Goal: Obtain resource: Download file/media

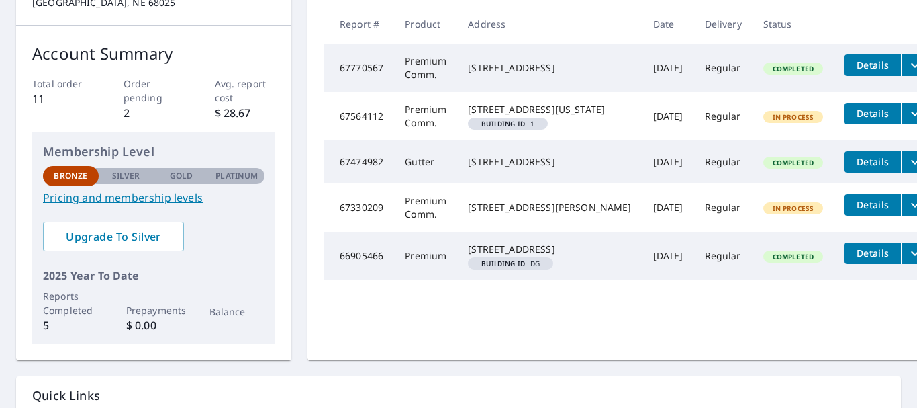
scroll to position [201, 0]
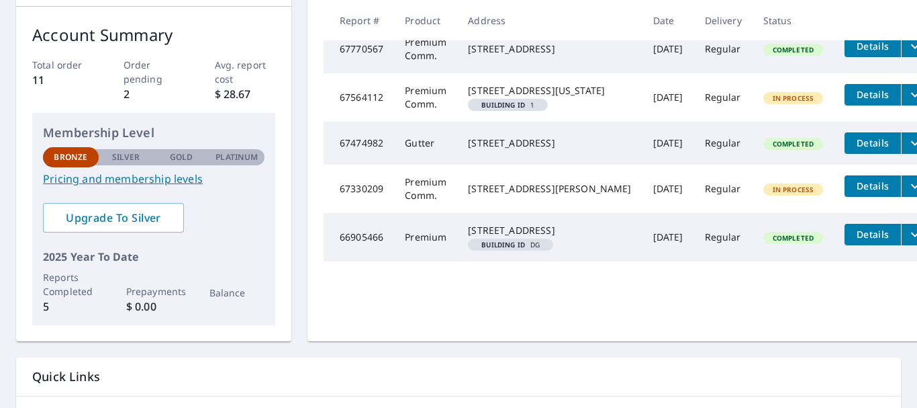
click at [853, 149] on span "Details" at bounding box center [873, 142] width 40 height 13
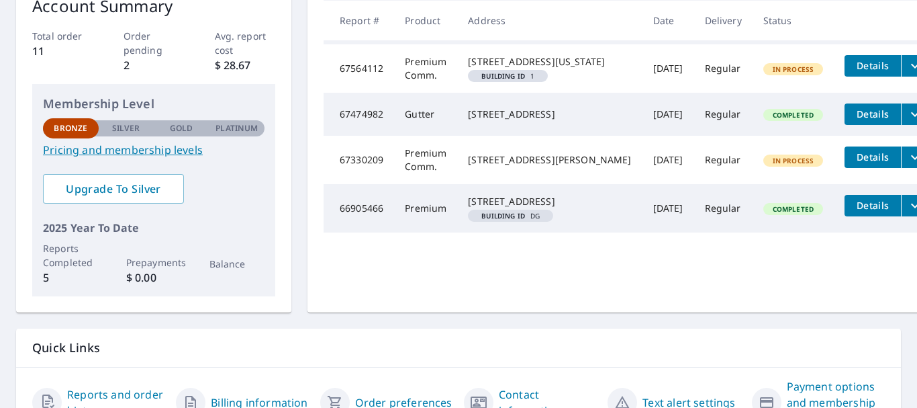
scroll to position [269, 0]
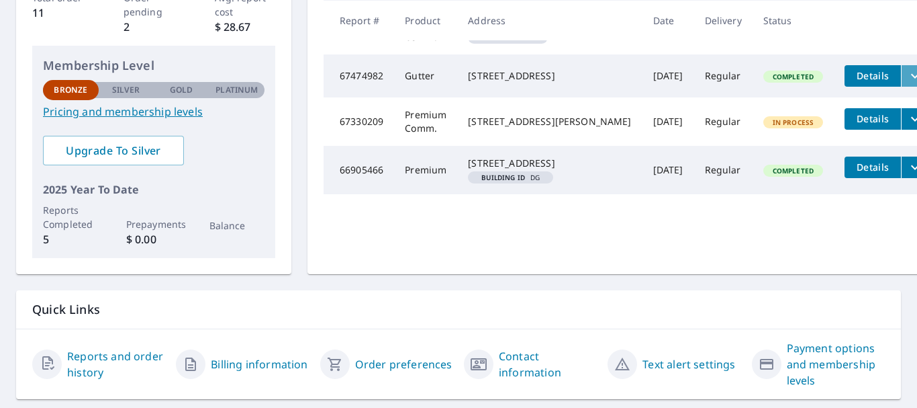
click at [907, 84] on icon "filesDropdownBtn-67474982" at bounding box center [915, 76] width 16 height 16
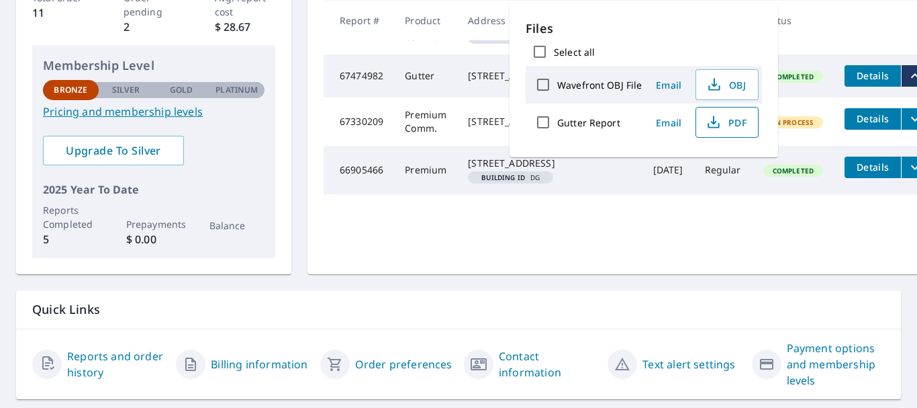
click at [726, 122] on span "PDF" at bounding box center [725, 122] width 43 height 16
click at [386, 194] on td "66905466" at bounding box center [359, 170] width 70 height 48
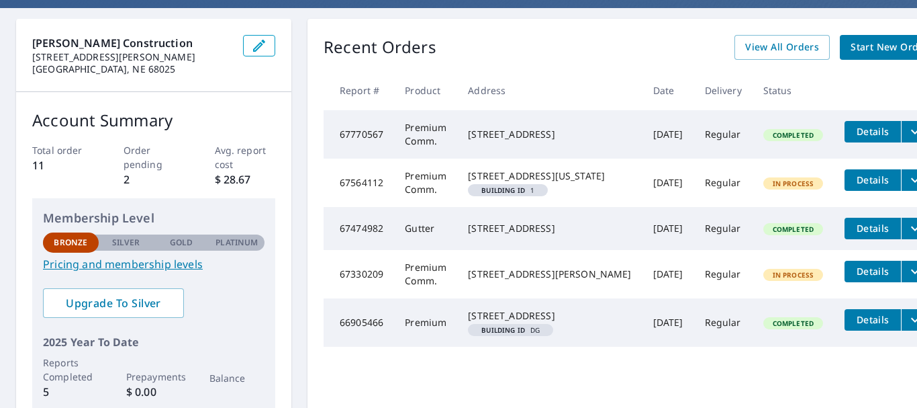
scroll to position [67, 0]
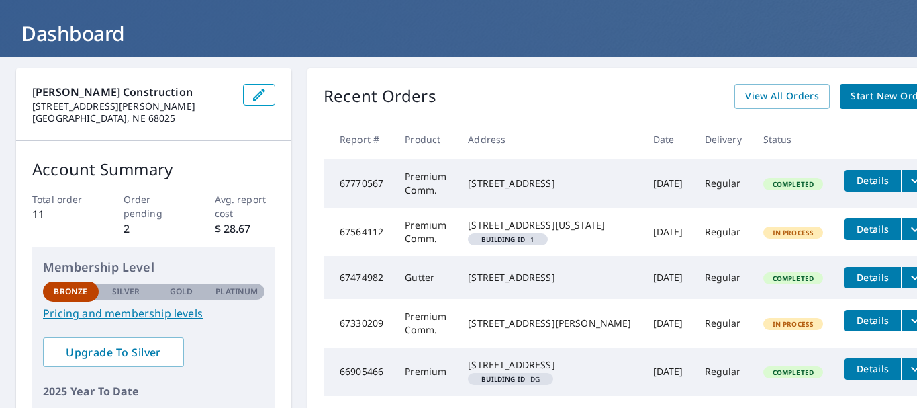
click at [400, 253] on td "Premium Comm." at bounding box center [425, 231] width 63 height 48
click at [534, 232] on div "[STREET_ADDRESS][US_STATE]" at bounding box center [549, 224] width 163 height 13
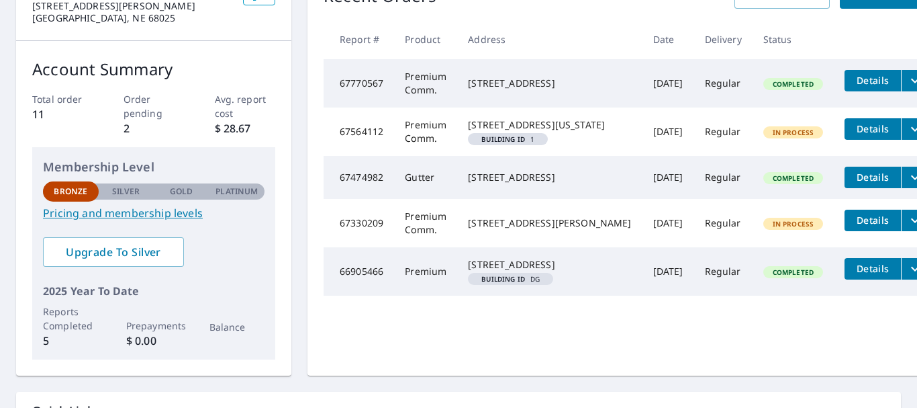
scroll to position [112, 0]
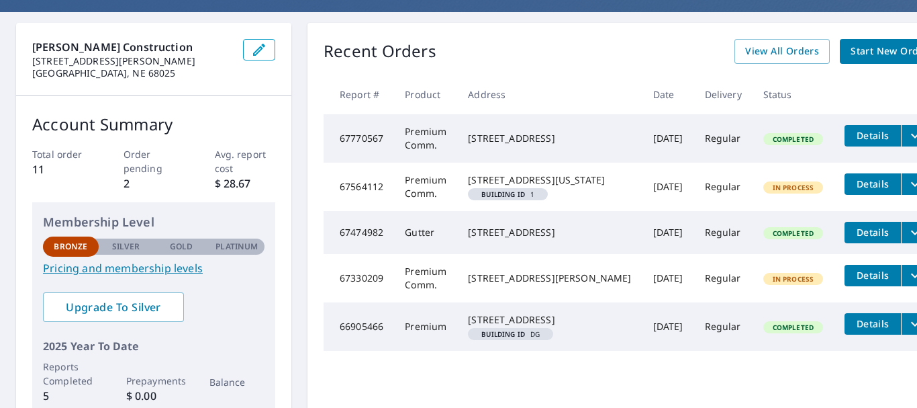
click at [853, 190] on span "Details" at bounding box center [873, 183] width 40 height 13
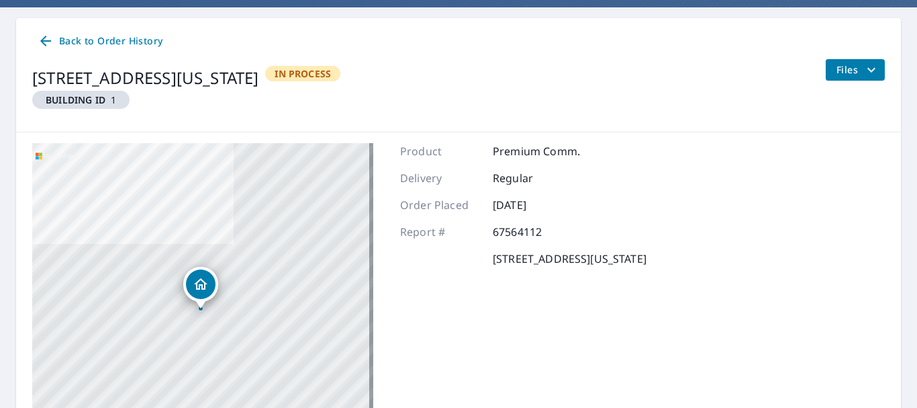
scroll to position [134, 0]
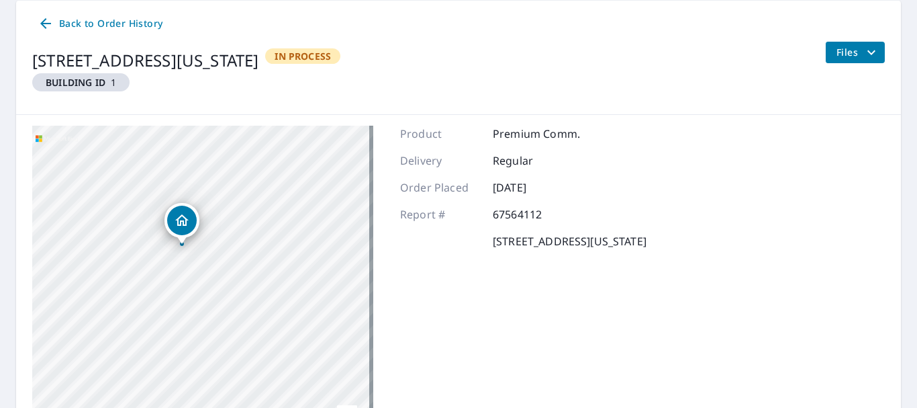
drag, startPoint x: 298, startPoint y: 297, endPoint x: 148, endPoint y: 306, distance: 150.0
click at [148, 306] on div "[STREET_ADDRESS]" at bounding box center [202, 294] width 341 height 336
click at [60, 28] on span "Back to Order History" at bounding box center [100, 23] width 125 height 17
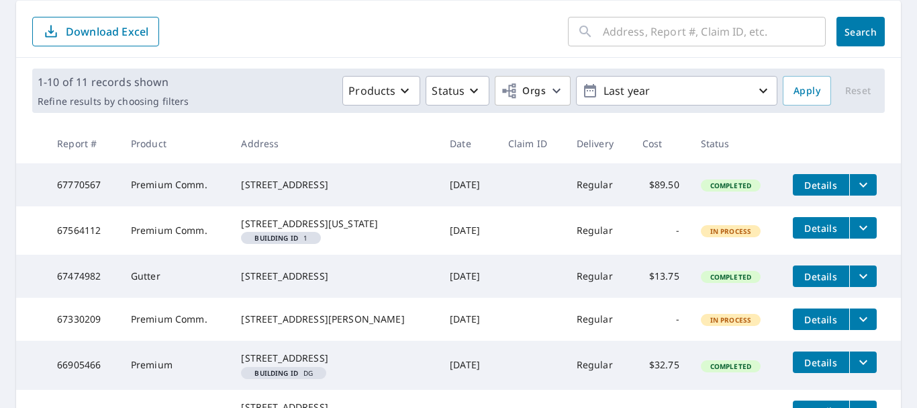
click at [807, 234] on span "Details" at bounding box center [821, 228] width 40 height 13
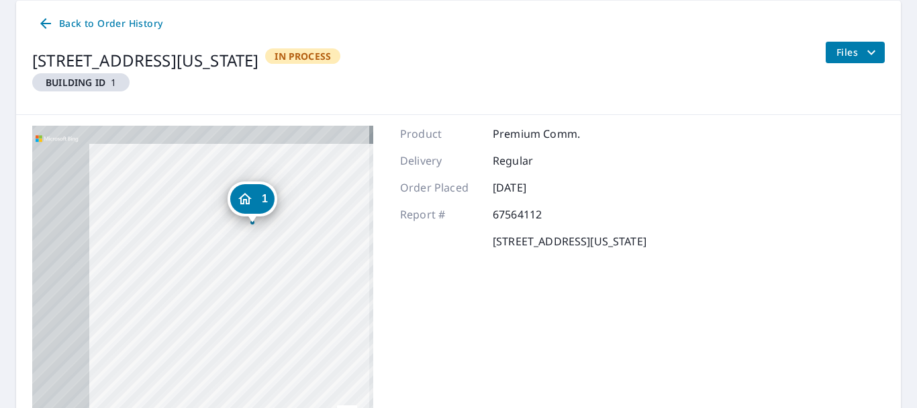
drag, startPoint x: 114, startPoint y: 256, endPoint x: 301, endPoint y: 296, distance: 190.8
click at [301, 296] on div "1 [STREET_ADDRESS][US_STATE]" at bounding box center [202, 294] width 341 height 336
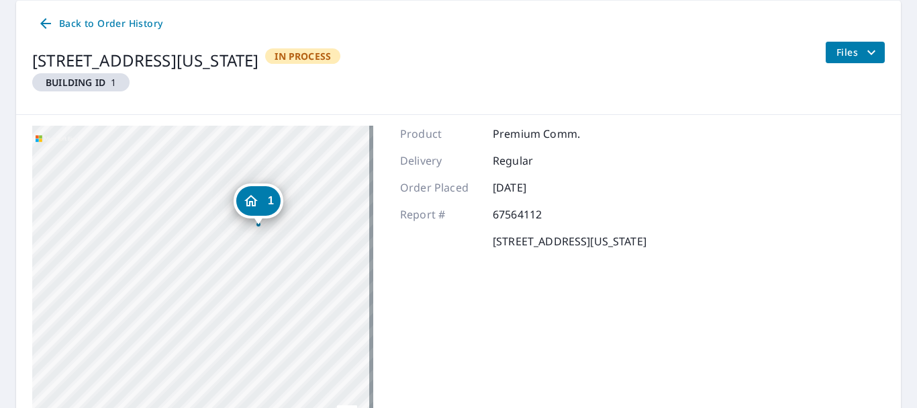
scroll to position [244, 0]
